Goal: Browse casually

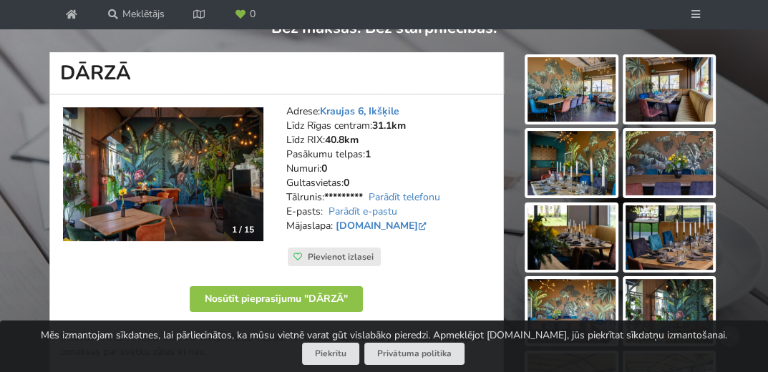
scroll to position [133, 0]
click at [584, 86] on img at bounding box center [572, 89] width 88 height 64
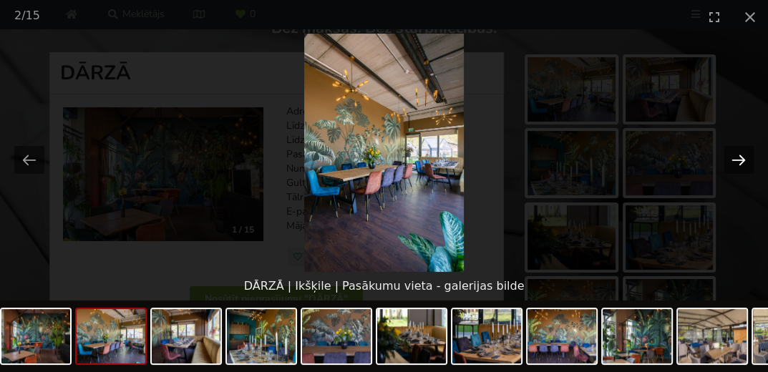
click at [737, 158] on button "Next slide" at bounding box center [739, 160] width 30 height 28
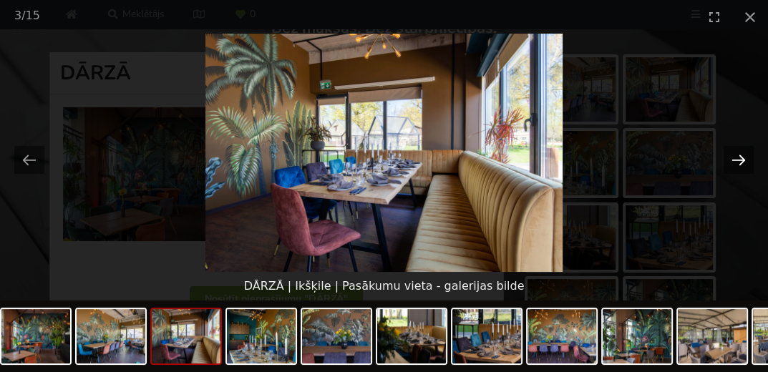
click at [737, 158] on button "Next slide" at bounding box center [739, 160] width 30 height 28
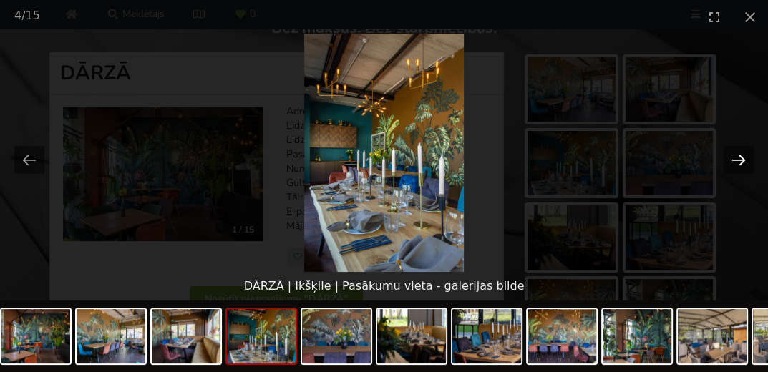
click at [740, 158] on button "Next slide" at bounding box center [739, 160] width 30 height 28
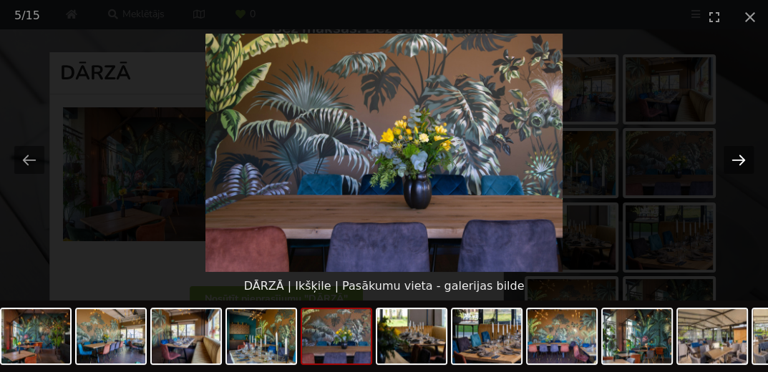
click at [741, 158] on button "Next slide" at bounding box center [739, 160] width 30 height 28
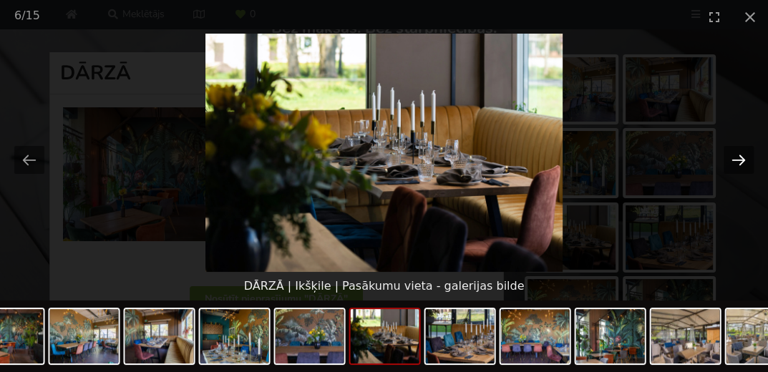
click at [741, 158] on button "Next slide" at bounding box center [739, 160] width 30 height 28
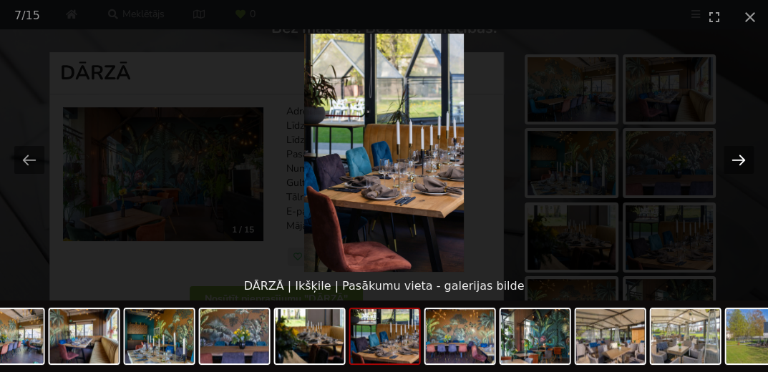
click at [750, 158] on button "Next slide" at bounding box center [739, 160] width 30 height 28
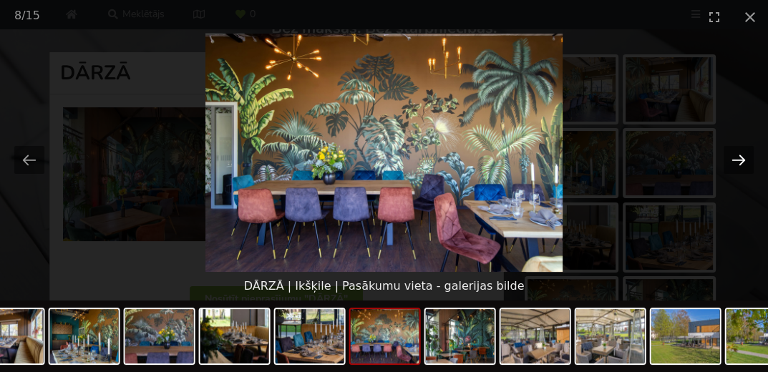
click at [750, 158] on button "Next slide" at bounding box center [739, 160] width 30 height 28
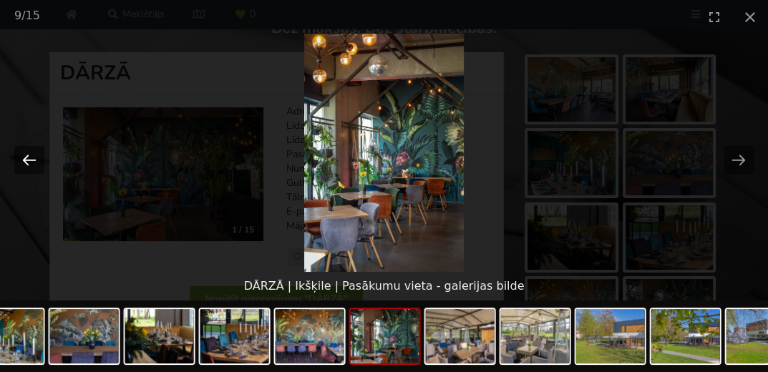
click at [26, 153] on button "Previous slide" at bounding box center [29, 160] width 30 height 28
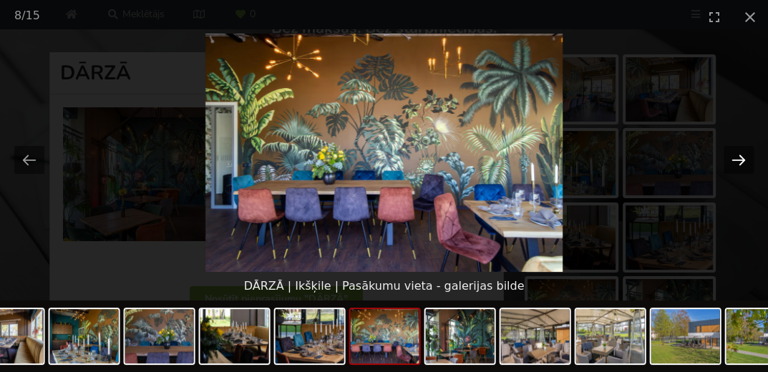
click at [742, 160] on button "Next slide" at bounding box center [739, 160] width 30 height 28
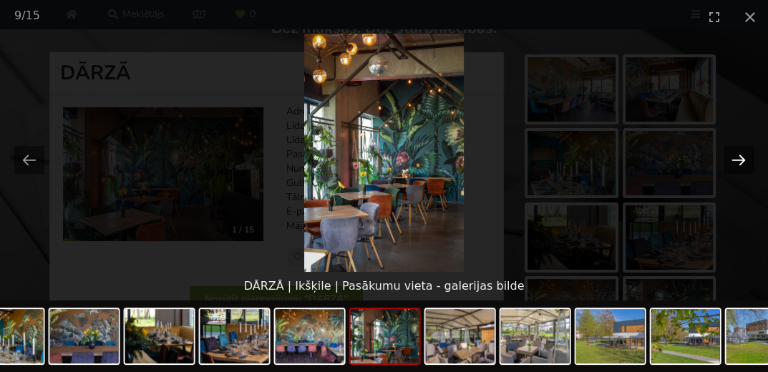
click at [742, 160] on button "Next slide" at bounding box center [739, 160] width 30 height 28
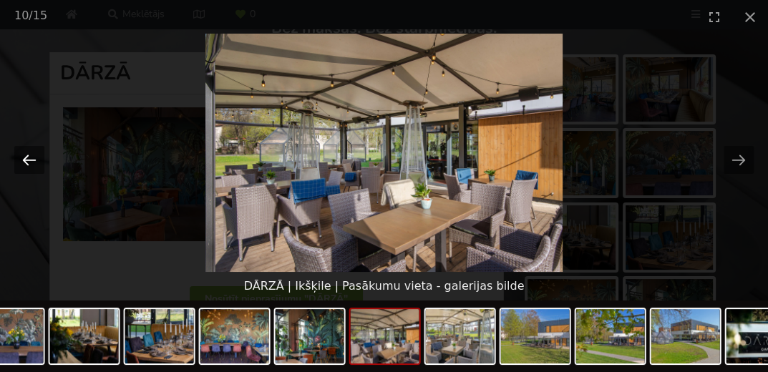
click at [14, 162] on button "Previous slide" at bounding box center [29, 160] width 30 height 28
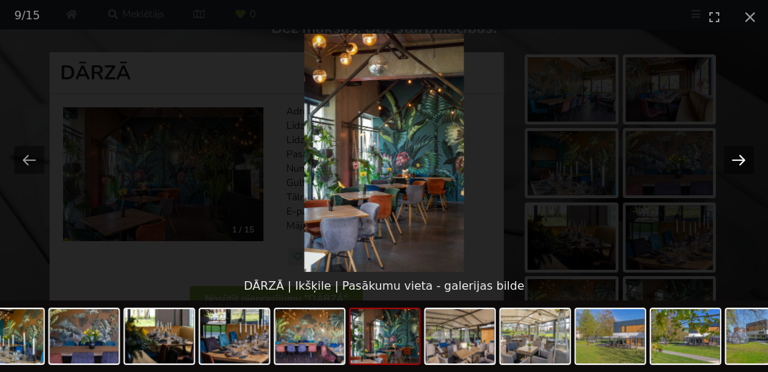
click at [736, 159] on button "Next slide" at bounding box center [739, 160] width 30 height 28
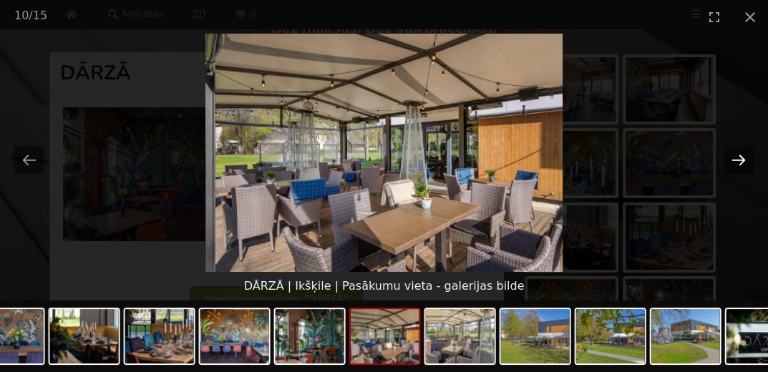
click at [733, 155] on button "Next slide" at bounding box center [739, 160] width 30 height 28
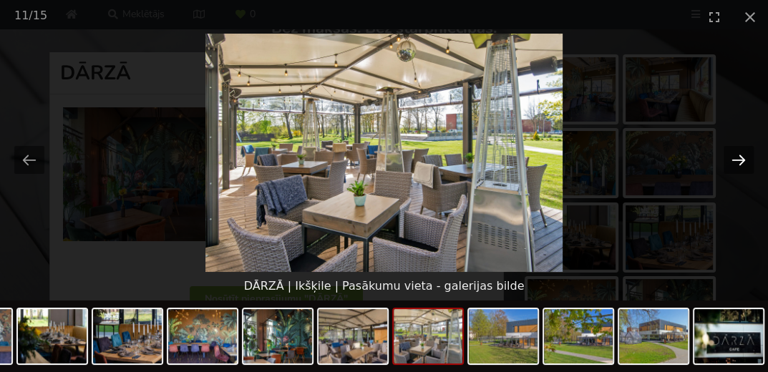
click at [733, 155] on button "Next slide" at bounding box center [739, 160] width 30 height 28
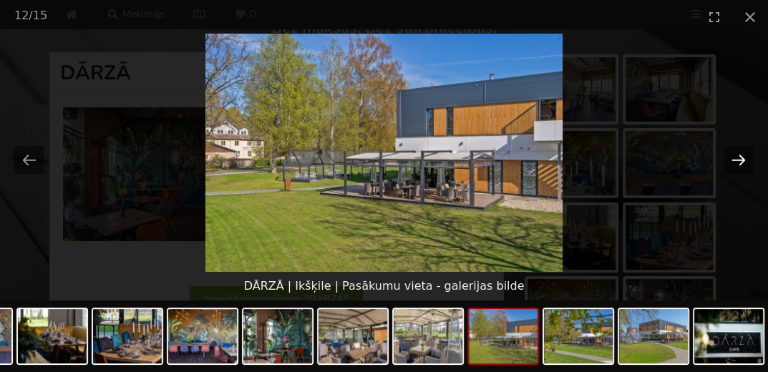
click at [733, 155] on button "Next slide" at bounding box center [739, 160] width 30 height 28
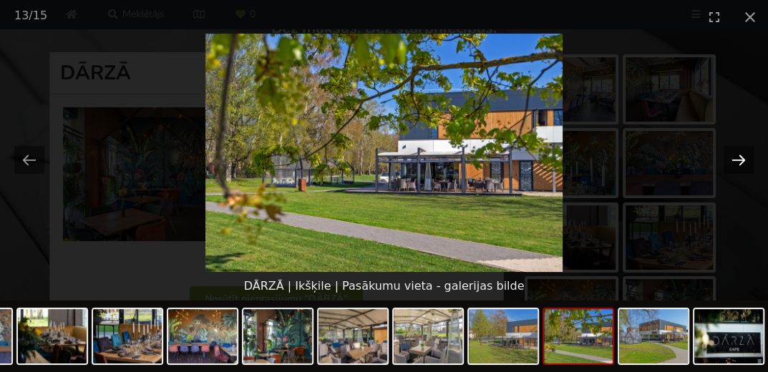
click at [733, 155] on button "Next slide" at bounding box center [739, 160] width 30 height 28
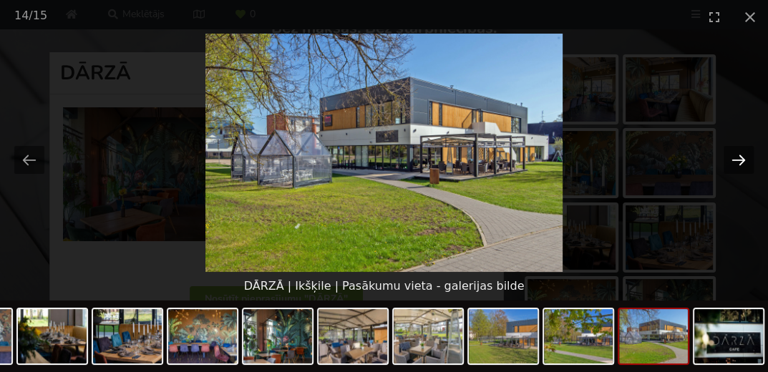
click at [733, 155] on button "Next slide" at bounding box center [739, 160] width 30 height 28
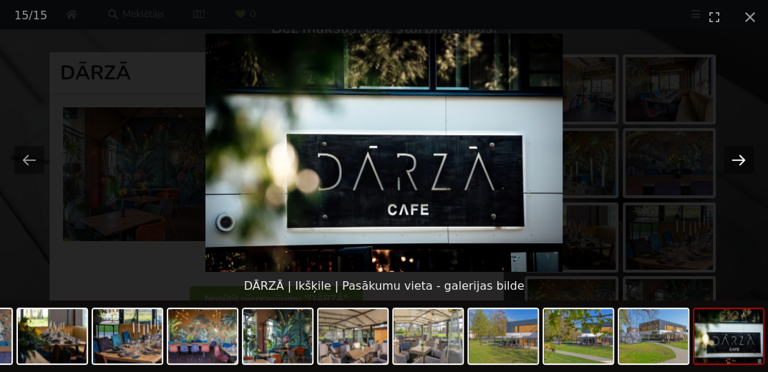
click at [733, 155] on button "Next slide" at bounding box center [739, 160] width 30 height 28
